Goal: Information Seeking & Learning: Learn about a topic

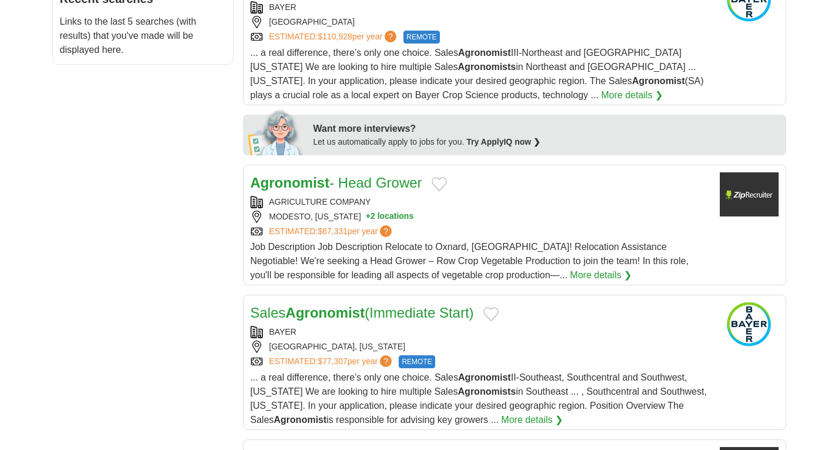
scroll to position [499, 0]
click at [357, 177] on link "Agronomist - Head Grower" at bounding box center [336, 182] width 172 height 16
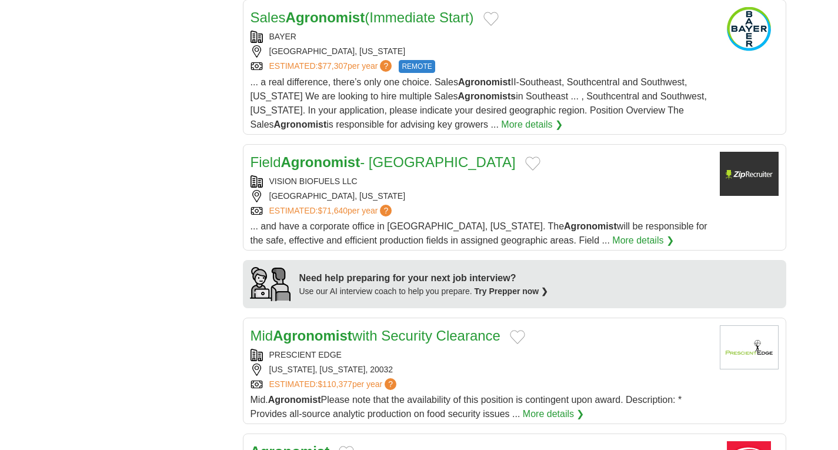
scroll to position [794, 0]
click at [336, 161] on strong "Agronomist" at bounding box center [320, 161] width 79 height 16
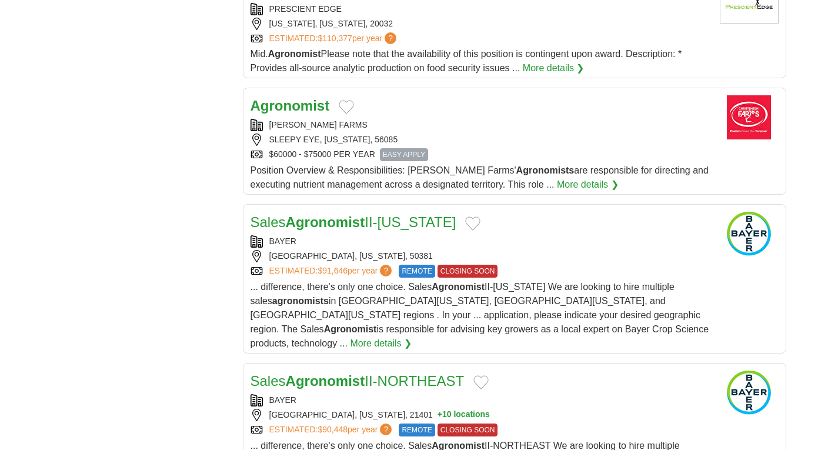
scroll to position [1140, 0]
click at [292, 103] on strong "Agronomist" at bounding box center [289, 105] width 79 height 16
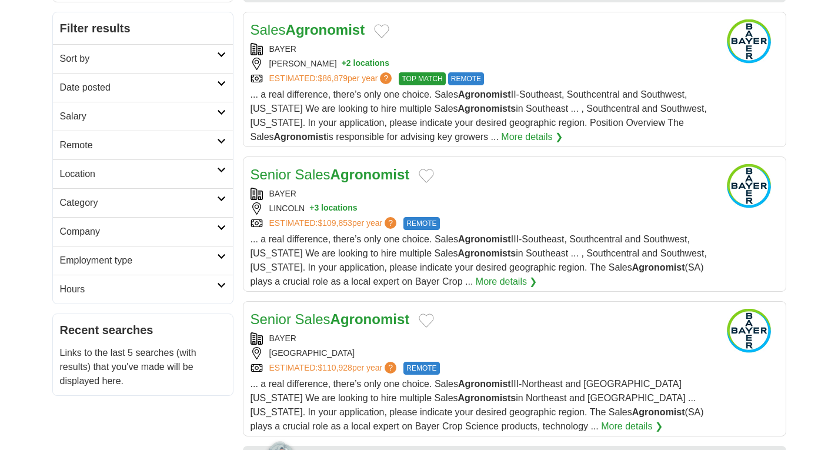
scroll to position [168, 0]
click at [175, 51] on link "Sort by" at bounding box center [143, 57] width 180 height 29
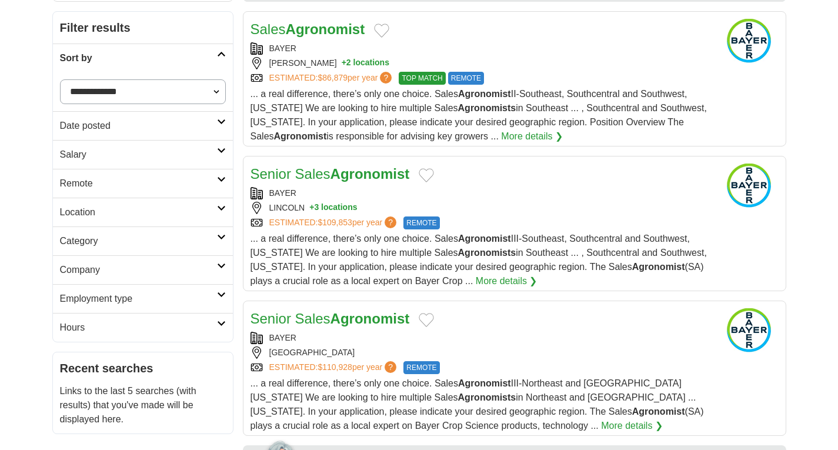
click at [139, 237] on h2 "Category" at bounding box center [138, 241] width 157 height 14
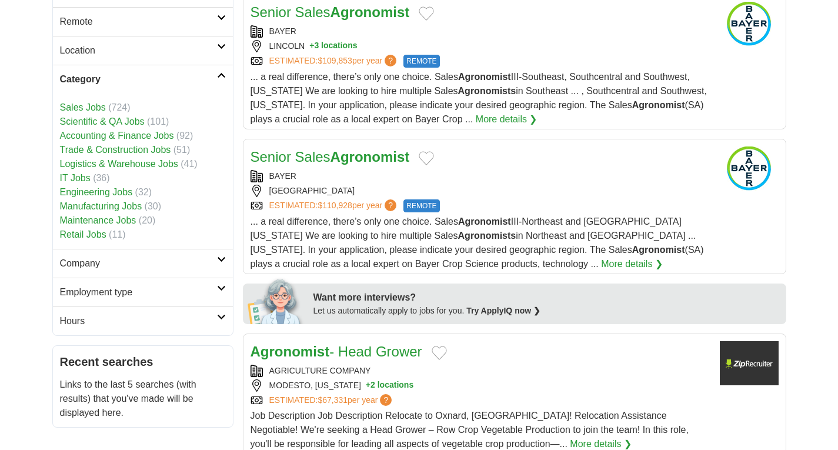
scroll to position [334, 0]
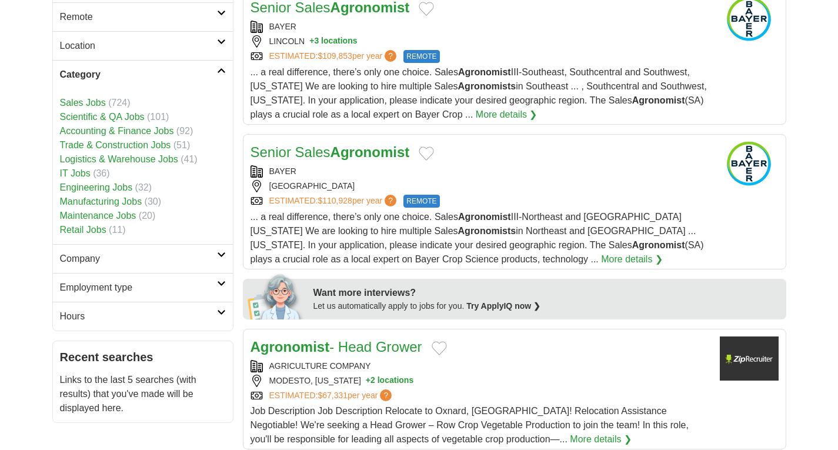
click at [163, 52] on h2 "Location" at bounding box center [138, 46] width 157 height 14
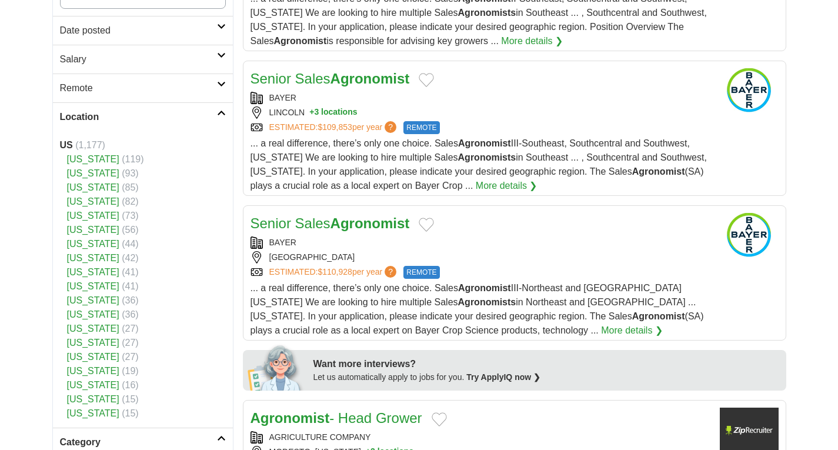
scroll to position [249, 0]
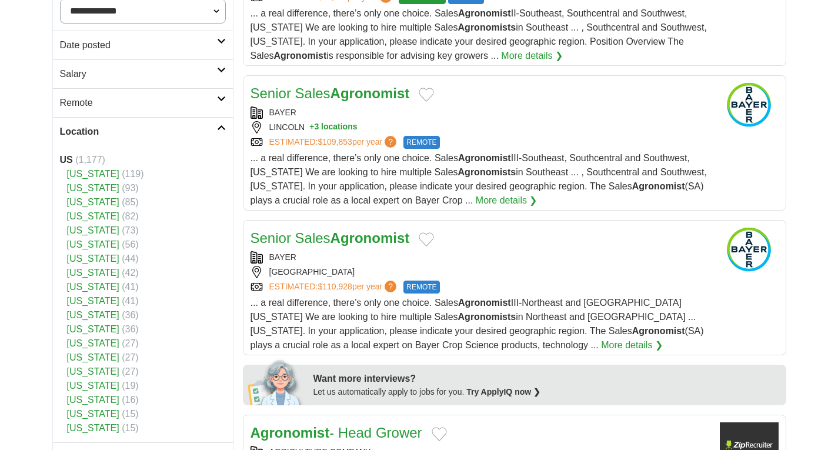
click at [159, 72] on h2 "Salary" at bounding box center [138, 74] width 157 height 14
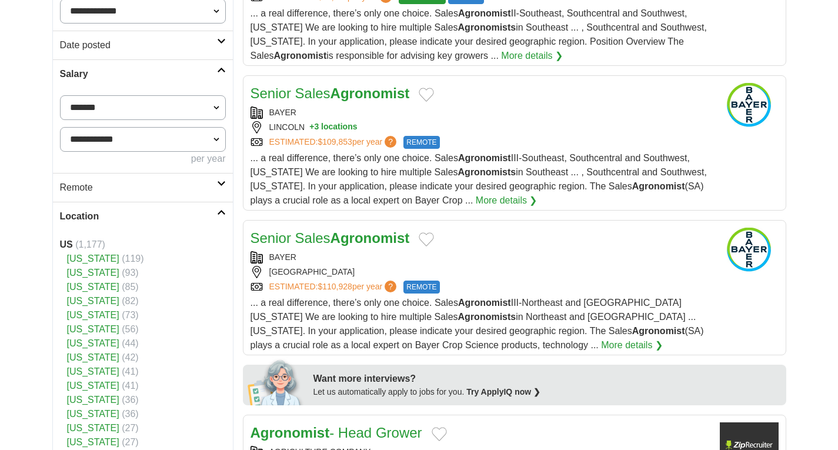
click at [186, 106] on select "**********" at bounding box center [143, 107] width 166 height 25
select select "*****"
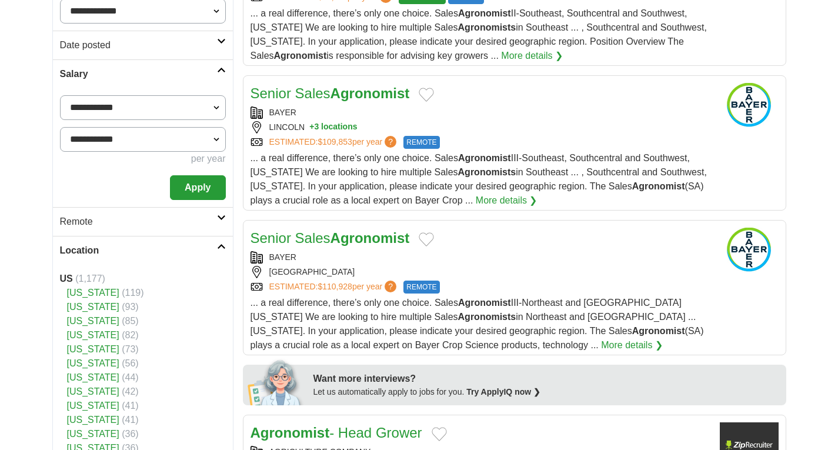
click at [131, 327] on li "California (85)" at bounding box center [143, 321] width 166 height 14
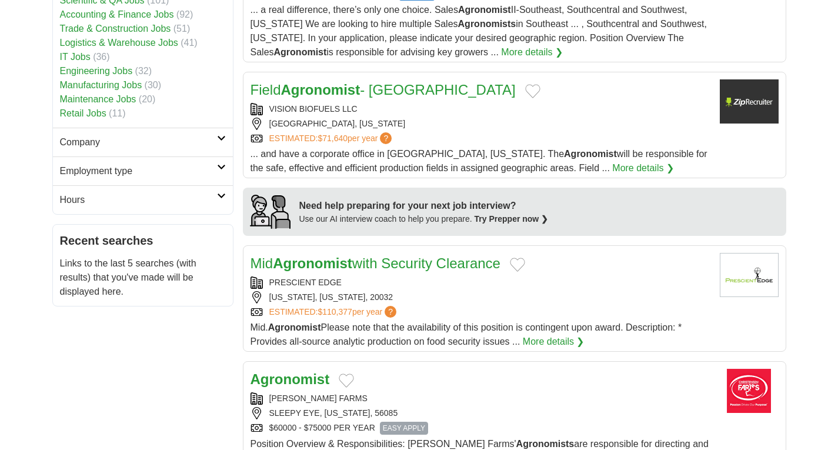
scroll to position [868, 0]
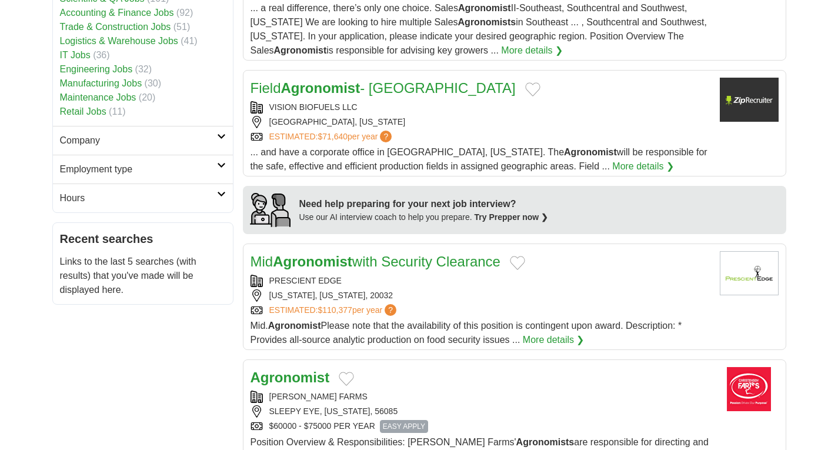
click at [192, 178] on link "Employment type" at bounding box center [143, 169] width 180 height 29
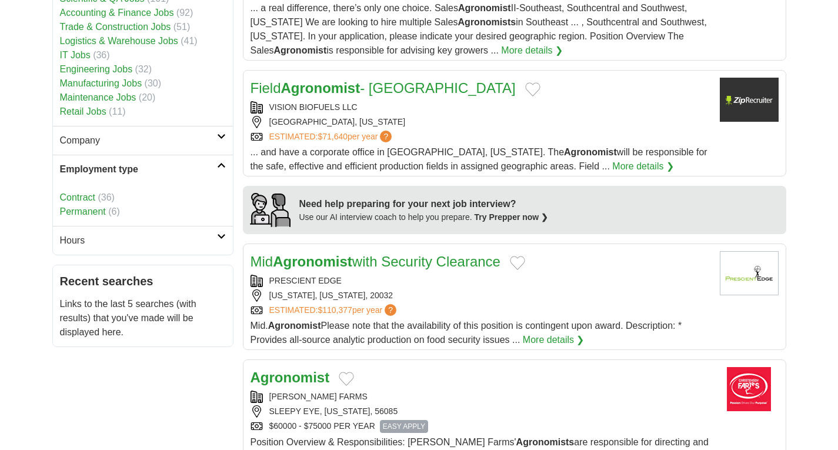
click at [83, 210] on link "Permanent" at bounding box center [83, 211] width 46 height 10
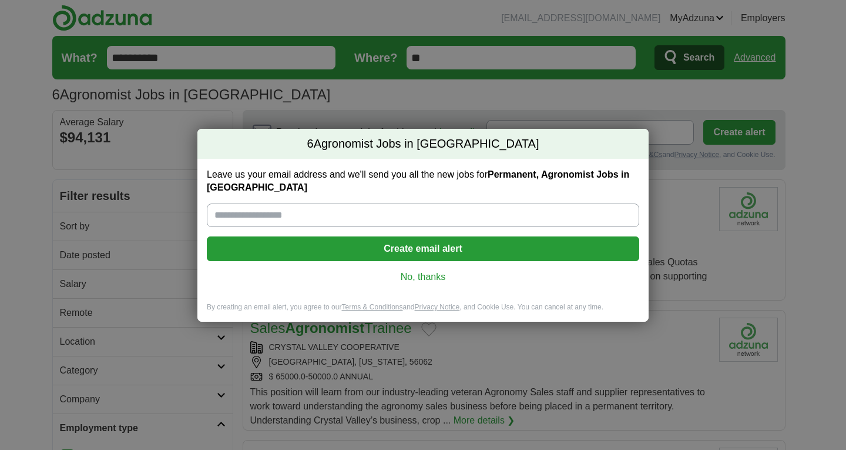
click at [411, 279] on link "No, thanks" at bounding box center [423, 276] width 414 height 13
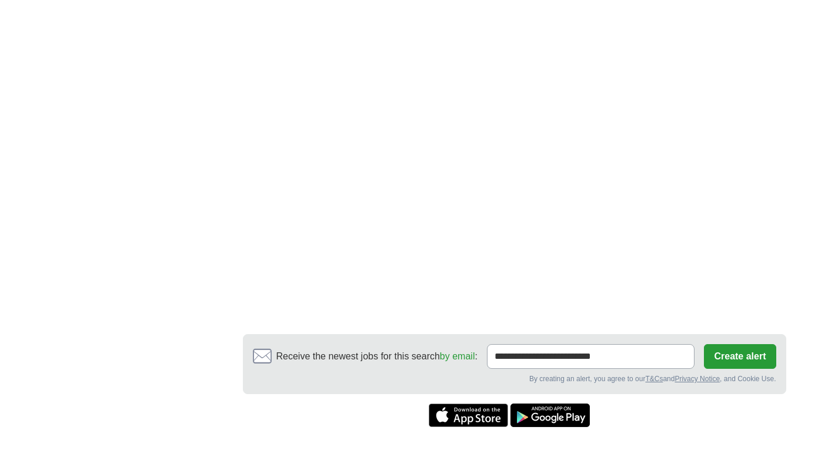
scroll to position [1363, 0]
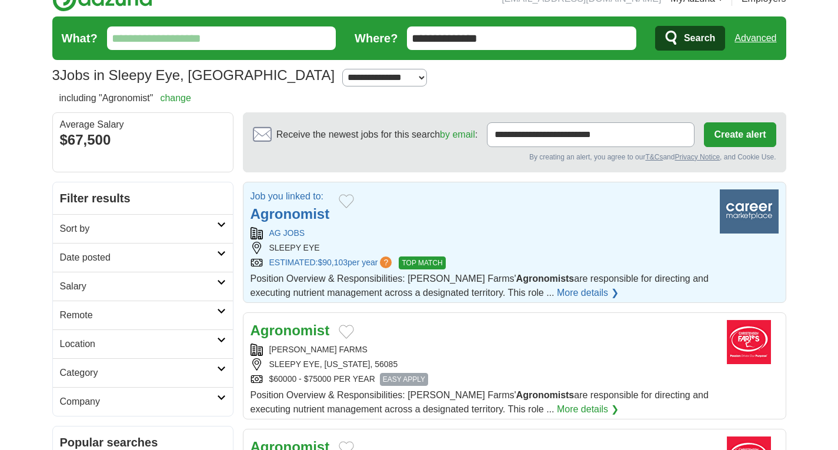
scroll to position [4, 0]
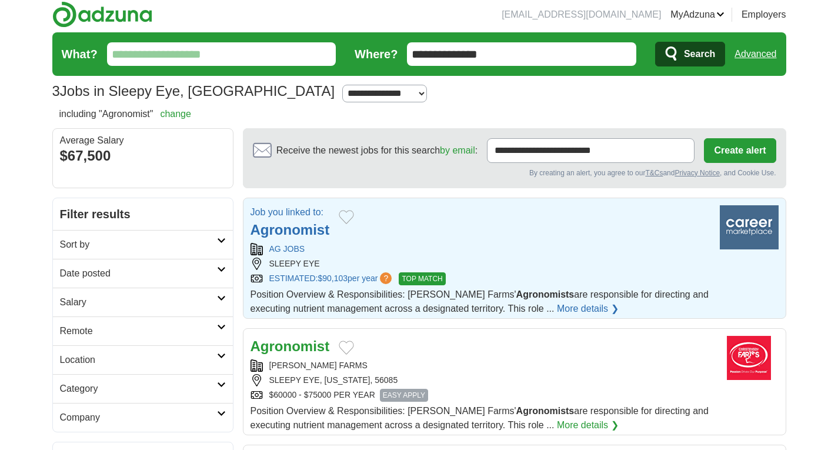
click at [307, 228] on strong "Agronomist" at bounding box center [289, 230] width 79 height 16
